Goal: Find specific page/section: Find specific page/section

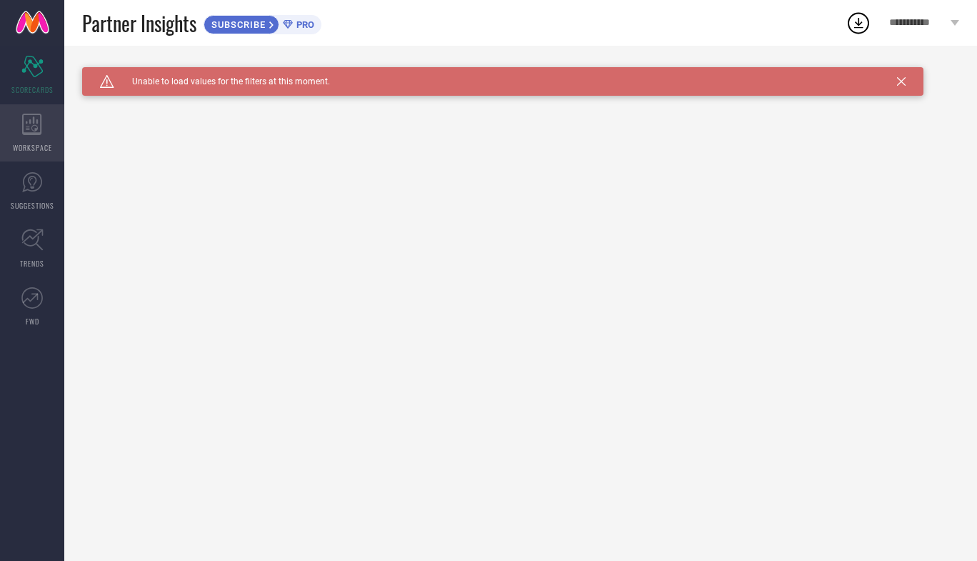
click at [53, 126] on div "WORKSPACE" at bounding box center [32, 132] width 64 height 57
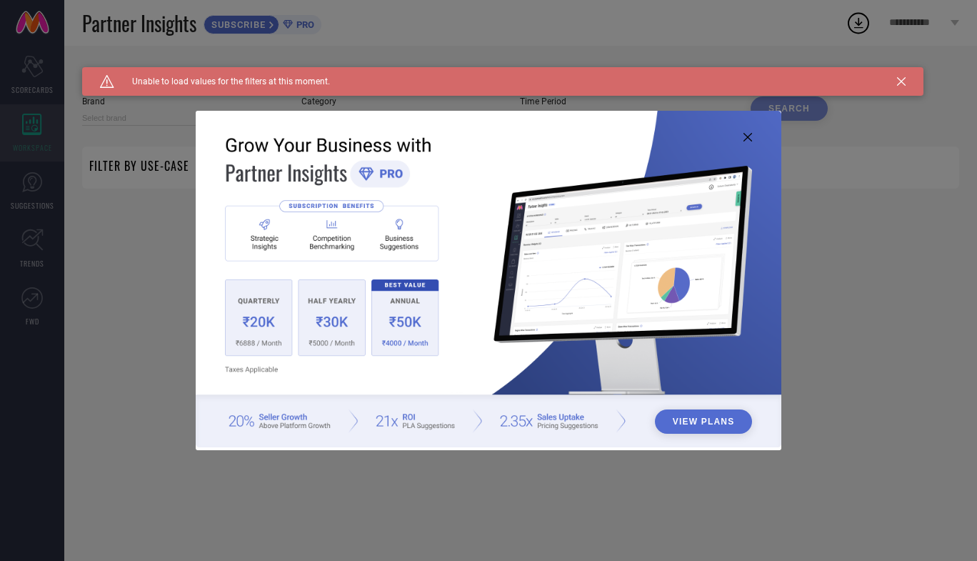
type input "1 STOP FASHION"
type input "All"
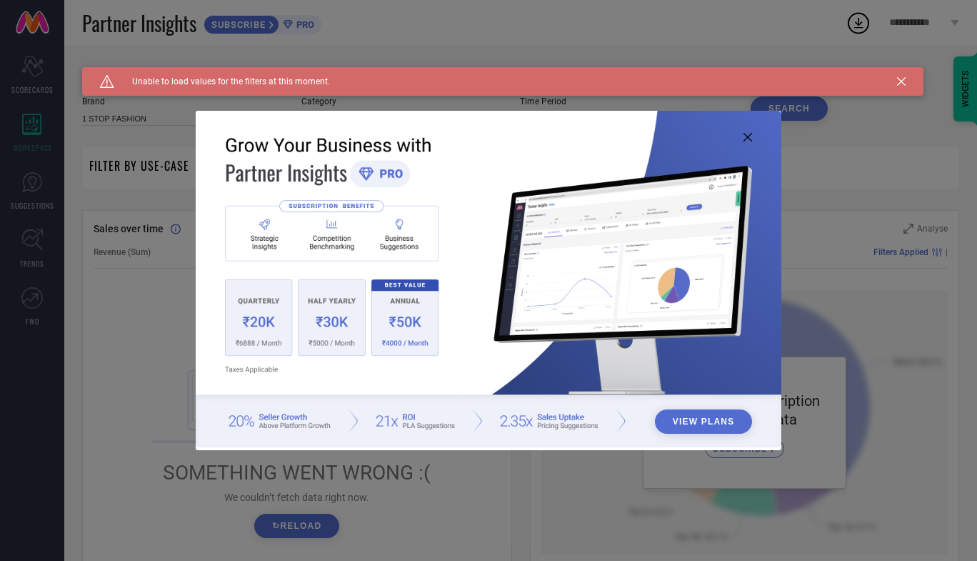
click at [746, 136] on icon at bounding box center [747, 137] width 9 height 9
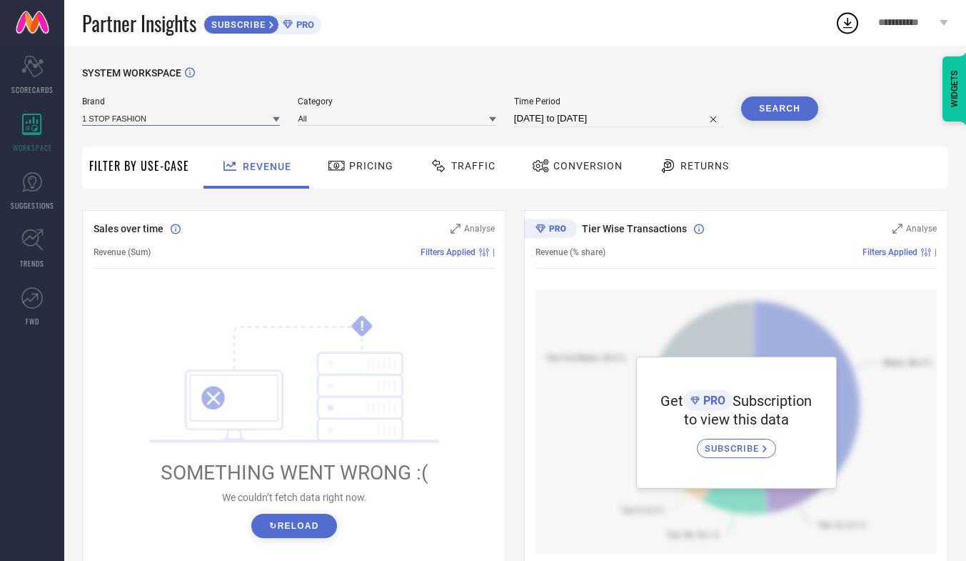
click at [239, 123] on input at bounding box center [181, 118] width 198 height 15
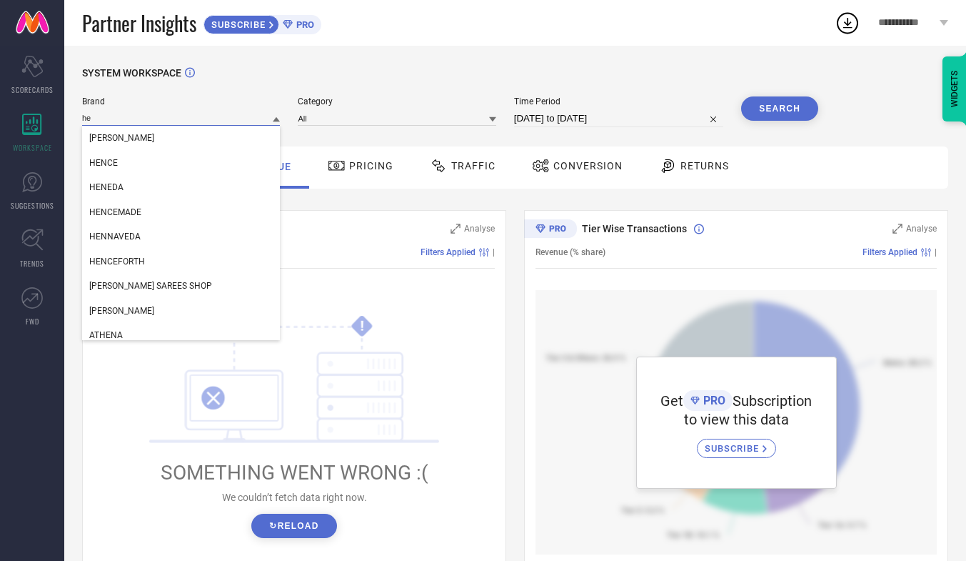
type input "h"
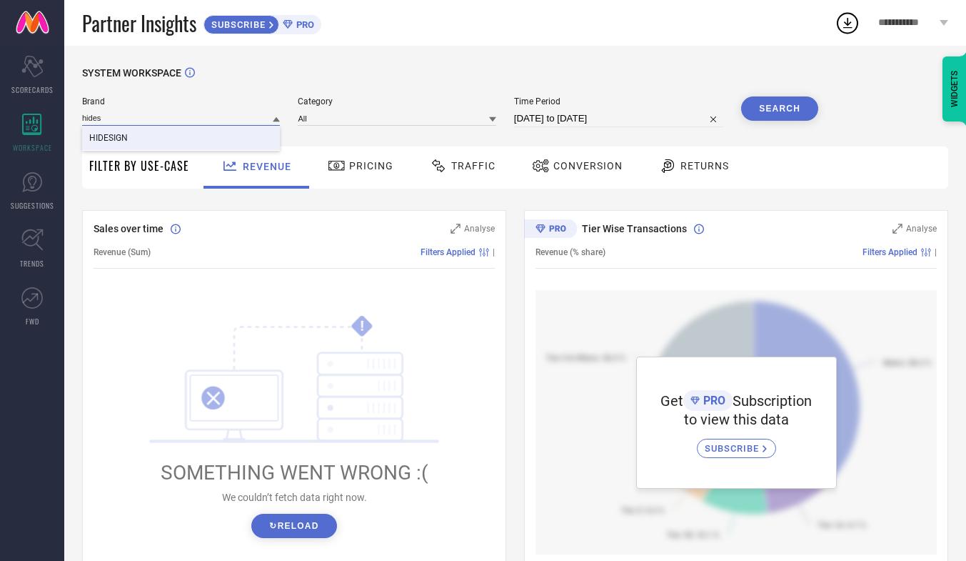
type input "hides"
click at [227, 139] on div "HIDESIGN" at bounding box center [181, 138] width 198 height 24
click at [365, 106] on span "Category" at bounding box center [397, 101] width 198 height 10
click at [361, 119] on input at bounding box center [397, 118] width 198 height 15
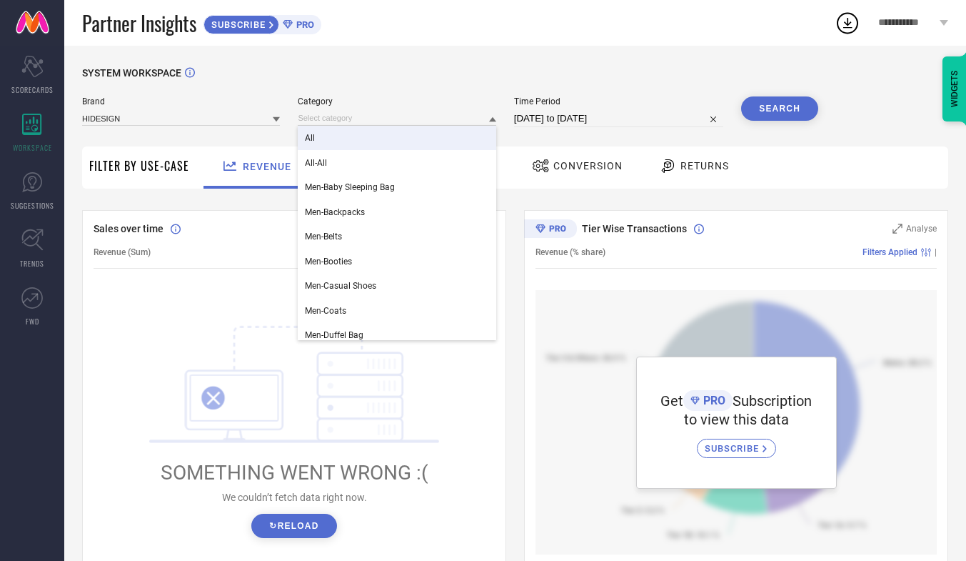
click at [347, 138] on div "All" at bounding box center [397, 138] width 198 height 24
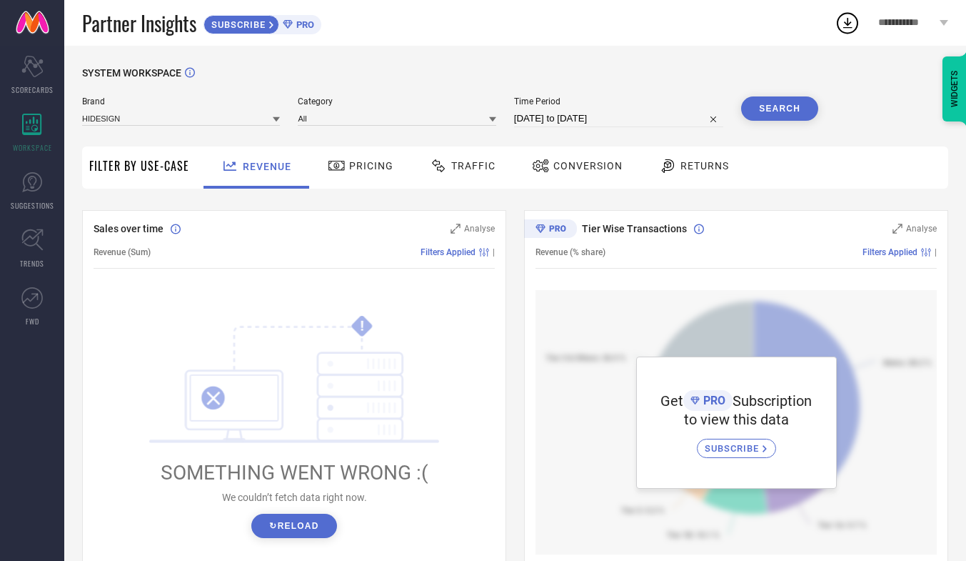
click at [761, 112] on button "Search" at bounding box center [779, 108] width 77 height 24
click at [304, 22] on span "PRO" at bounding box center [303, 24] width 21 height 11
